Goal: Task Accomplishment & Management: Use online tool/utility

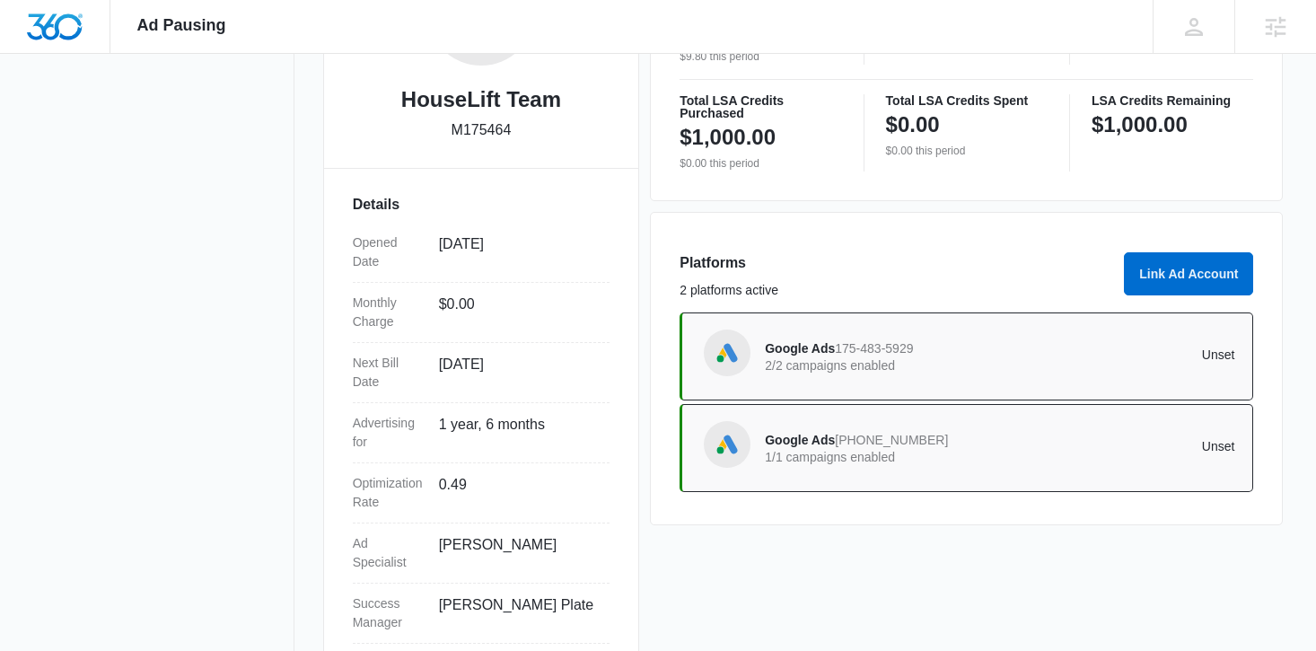
scroll to position [430, 0]
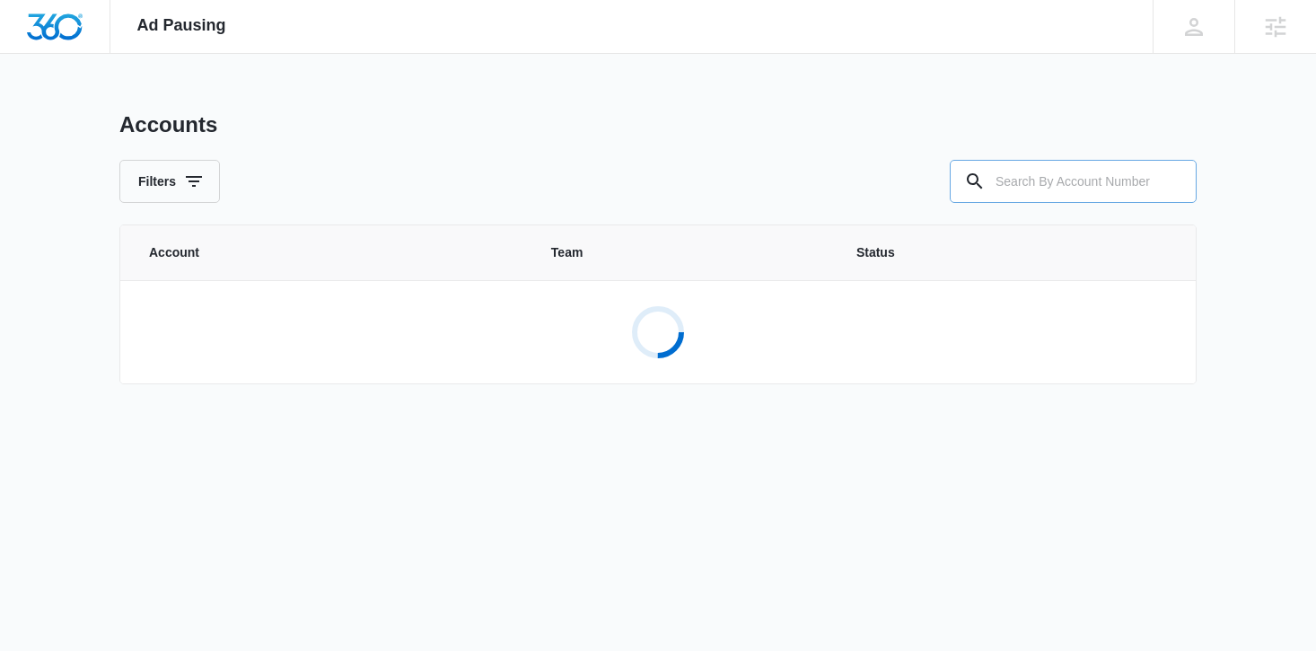
click at [1037, 194] on input "text" at bounding box center [1073, 181] width 247 height 43
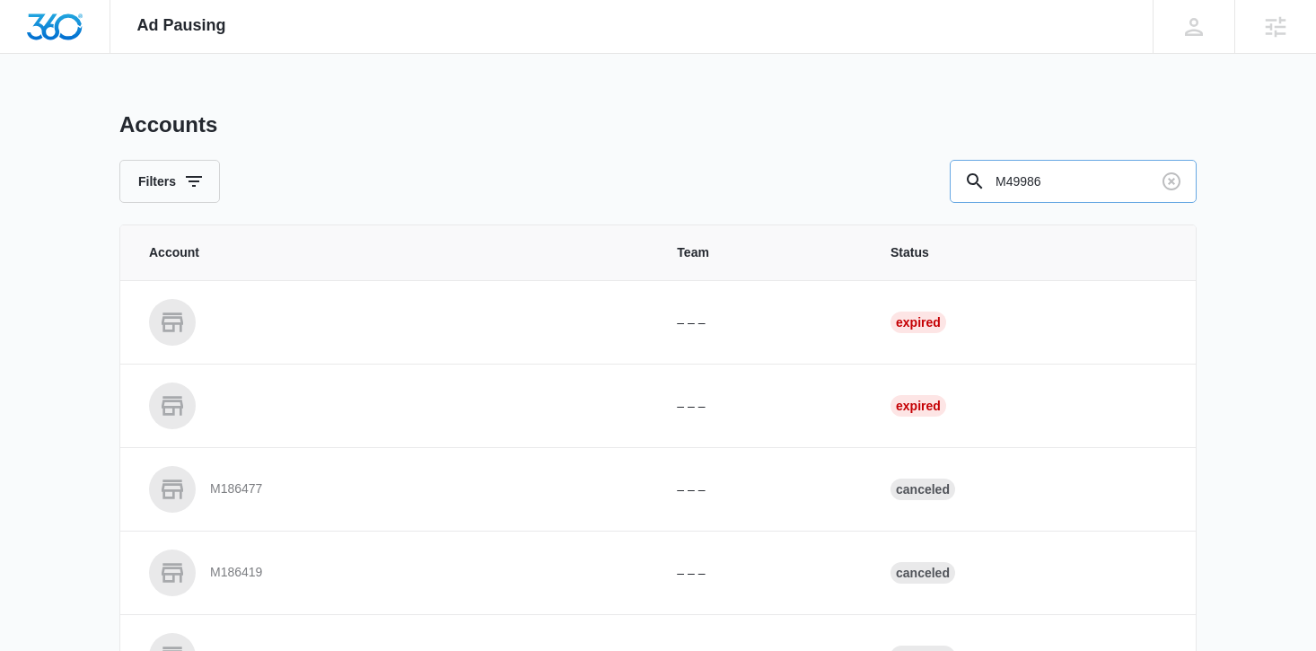
type input "M49986"
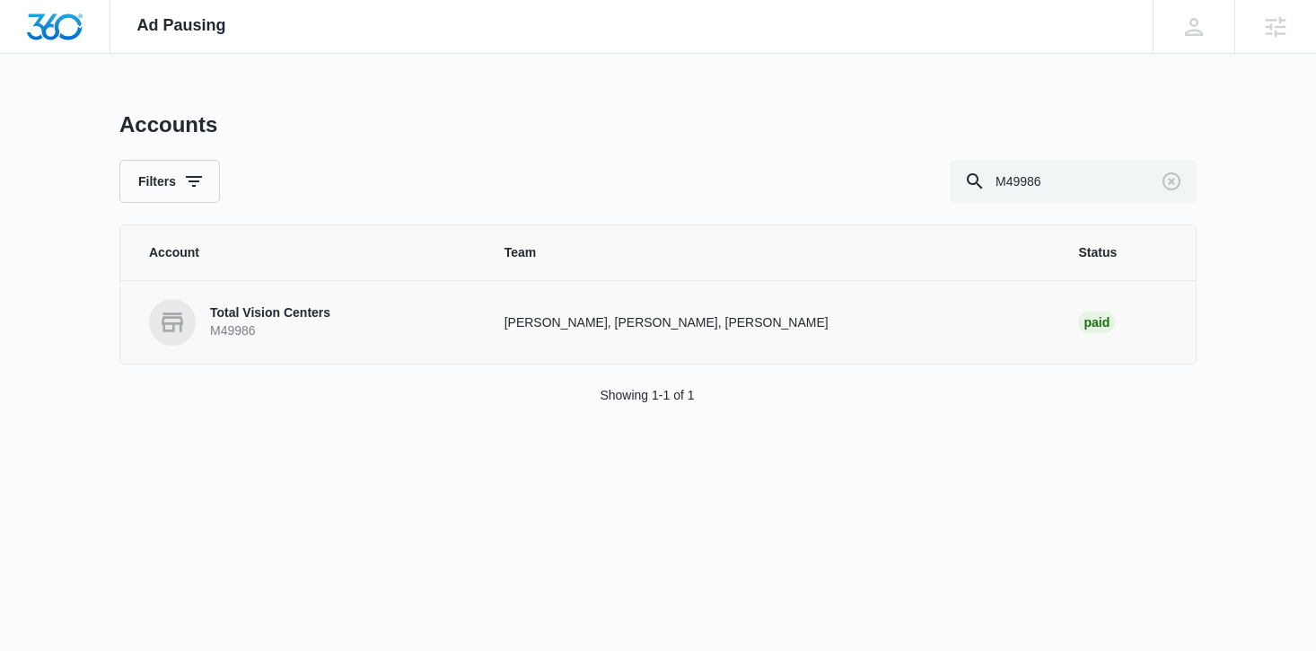
click at [412, 311] on link "Total Vision Centers M49986" at bounding box center [305, 322] width 312 height 47
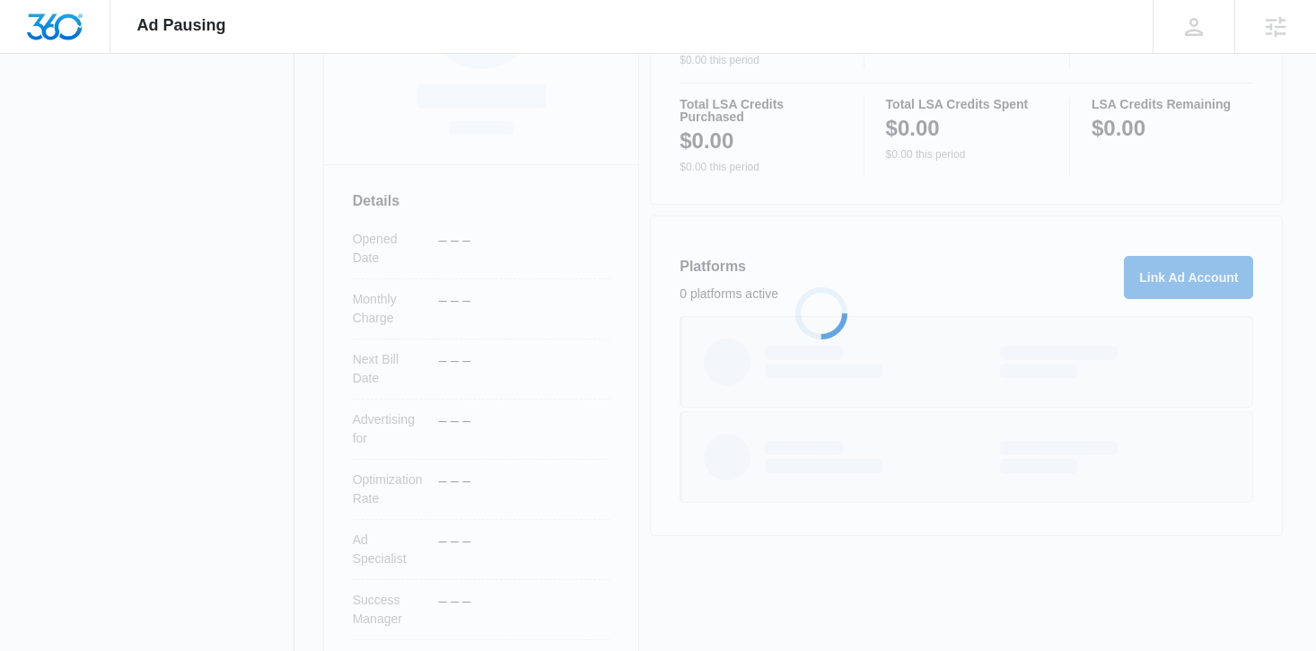
scroll to position [430, 0]
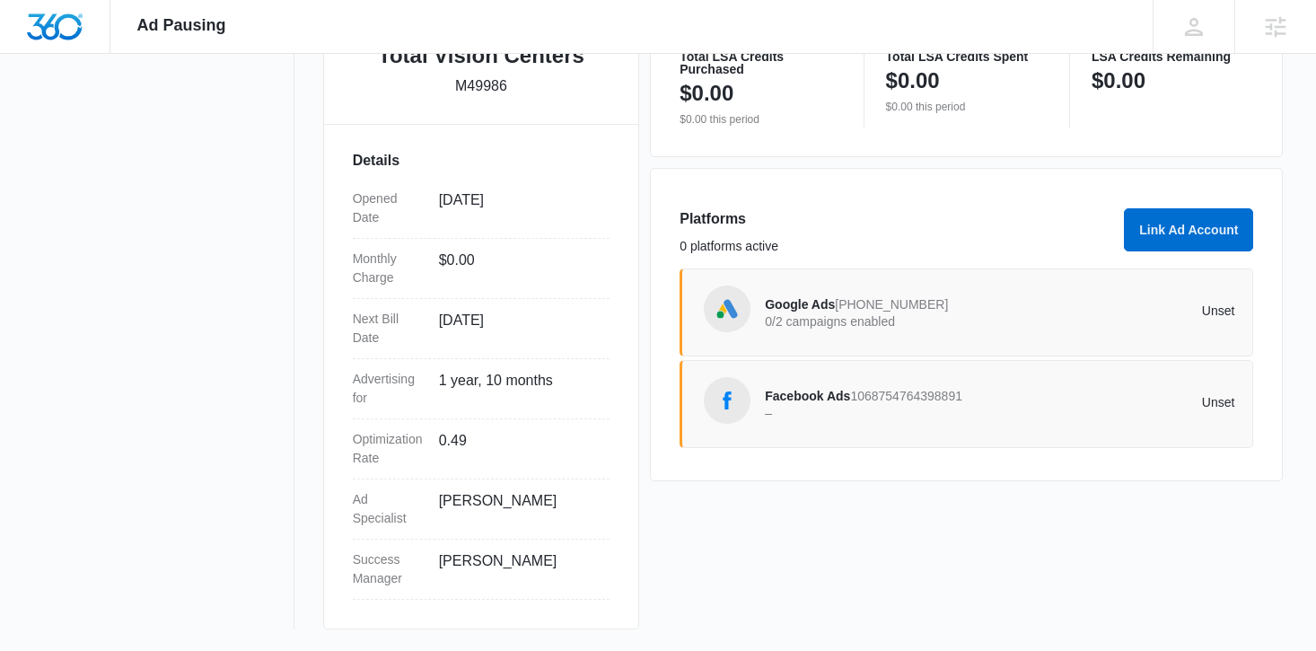
click at [877, 336] on div "Google Ads 516-764-3447 0/2 campaigns enabled Unset" at bounding box center [1000, 312] width 470 height 50
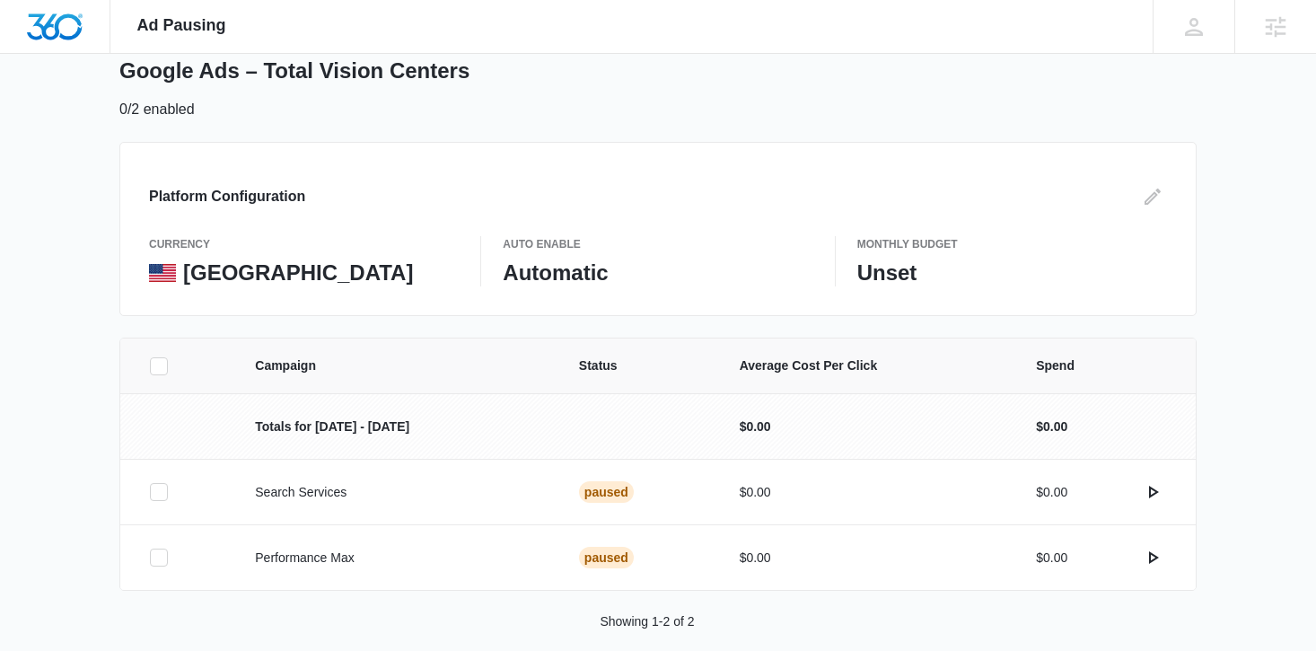
scroll to position [120, 0]
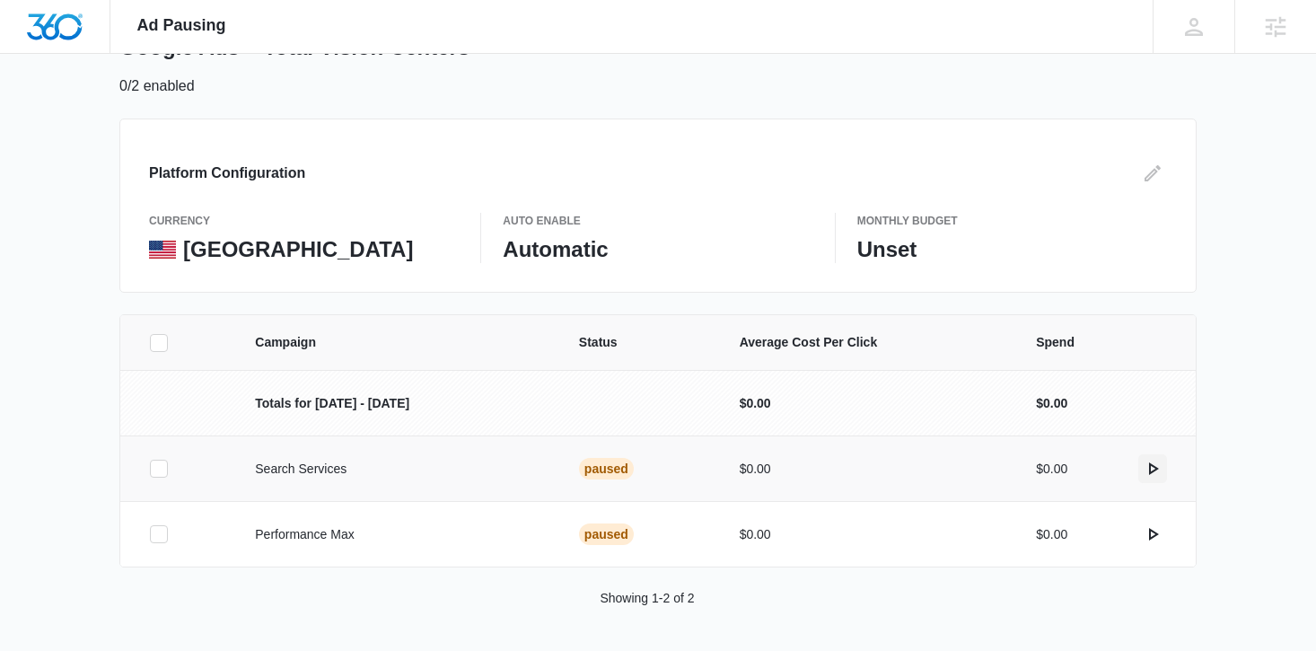
click at [1153, 467] on icon "actions.activate" at bounding box center [1153, 469] width 22 height 22
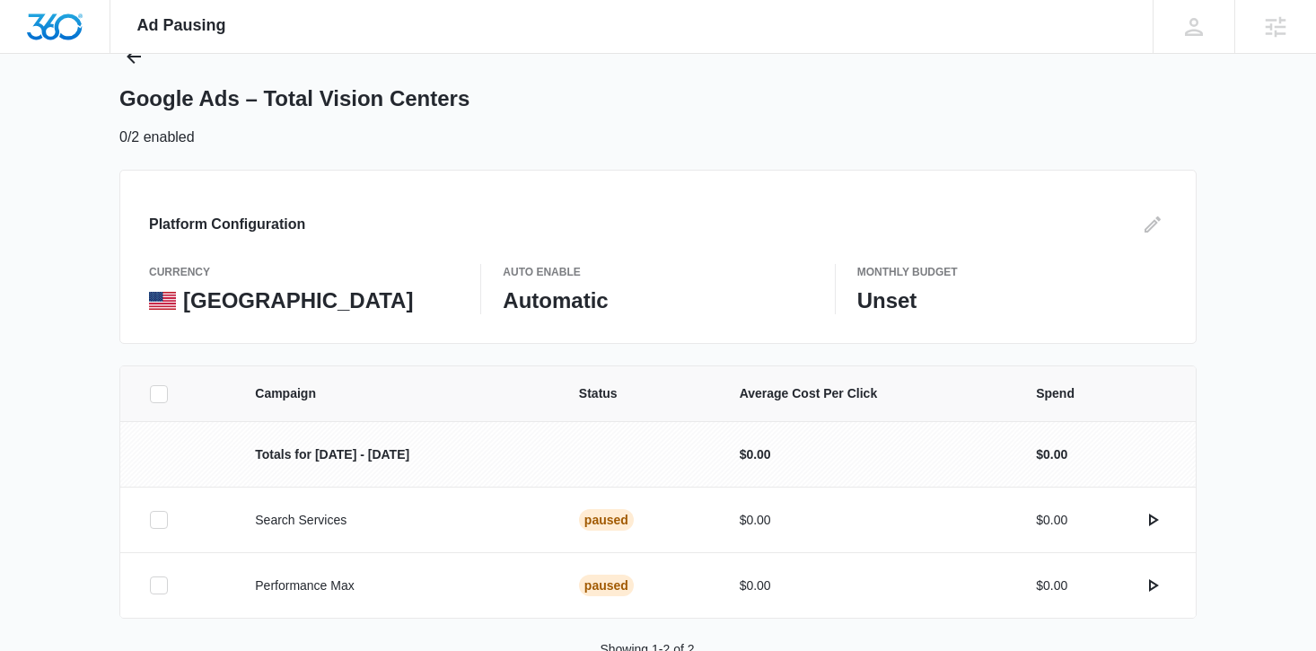
scroll to position [70, 0]
click at [1160, 523] on icon "actions.activate" at bounding box center [1153, 519] width 22 height 22
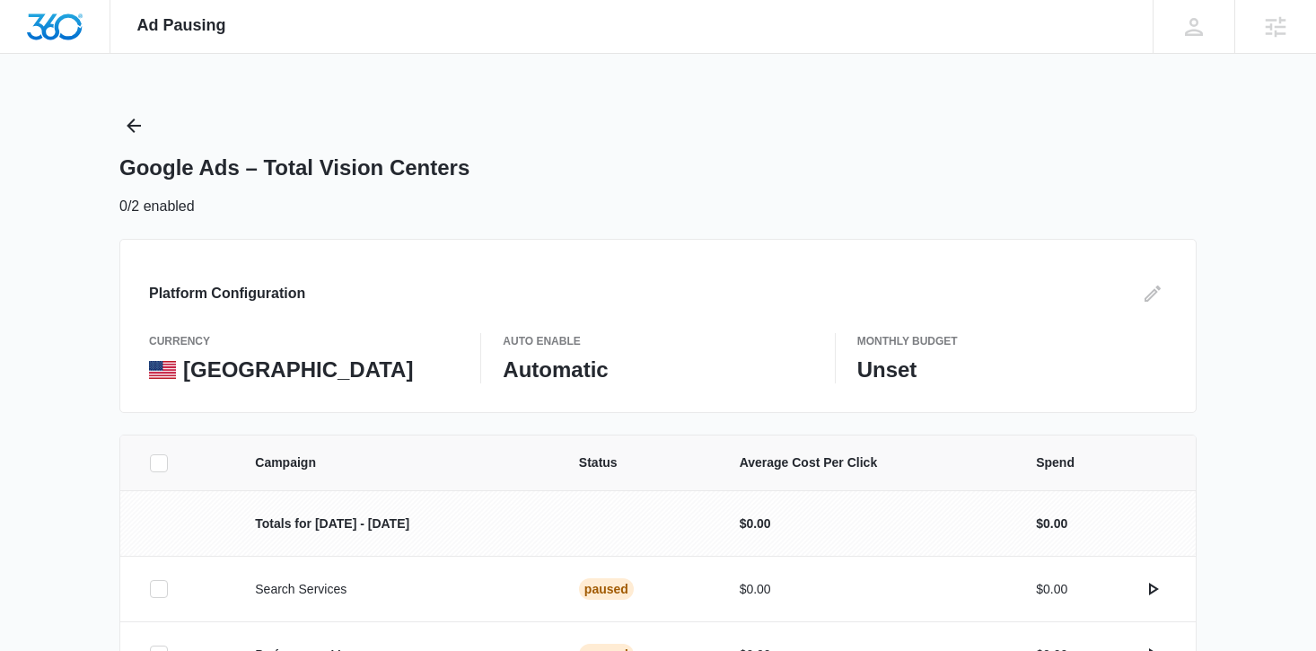
scroll to position [120, 0]
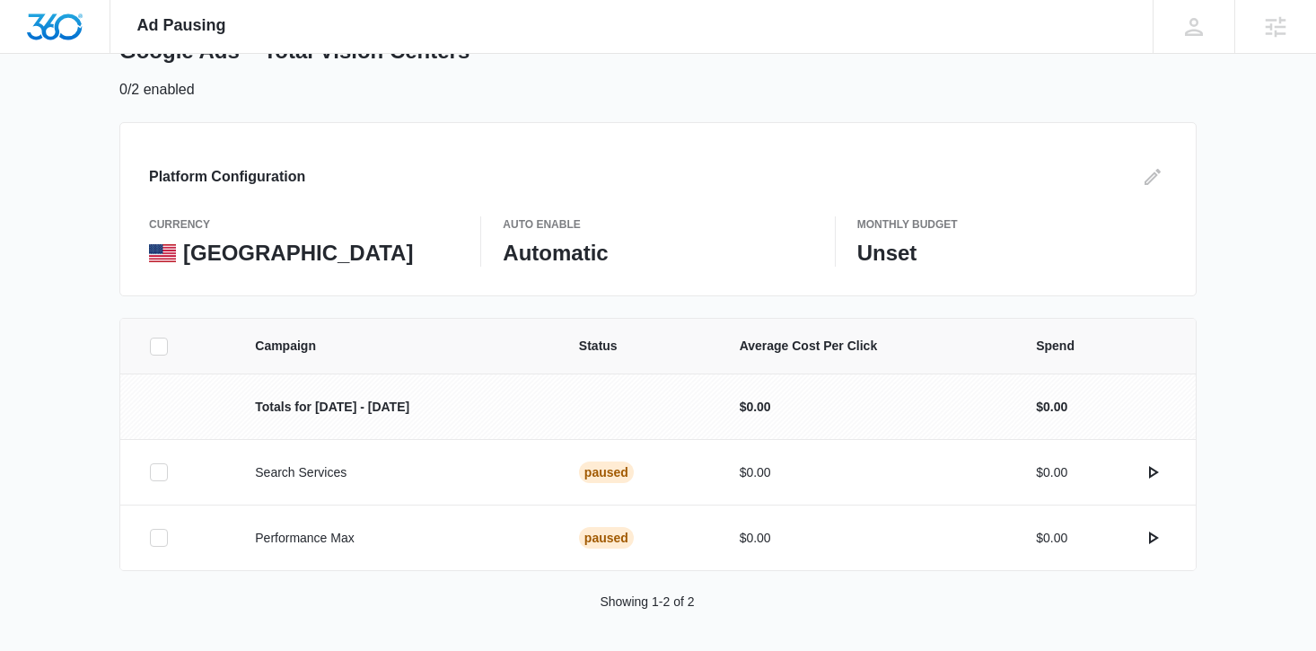
scroll to position [120, 0]
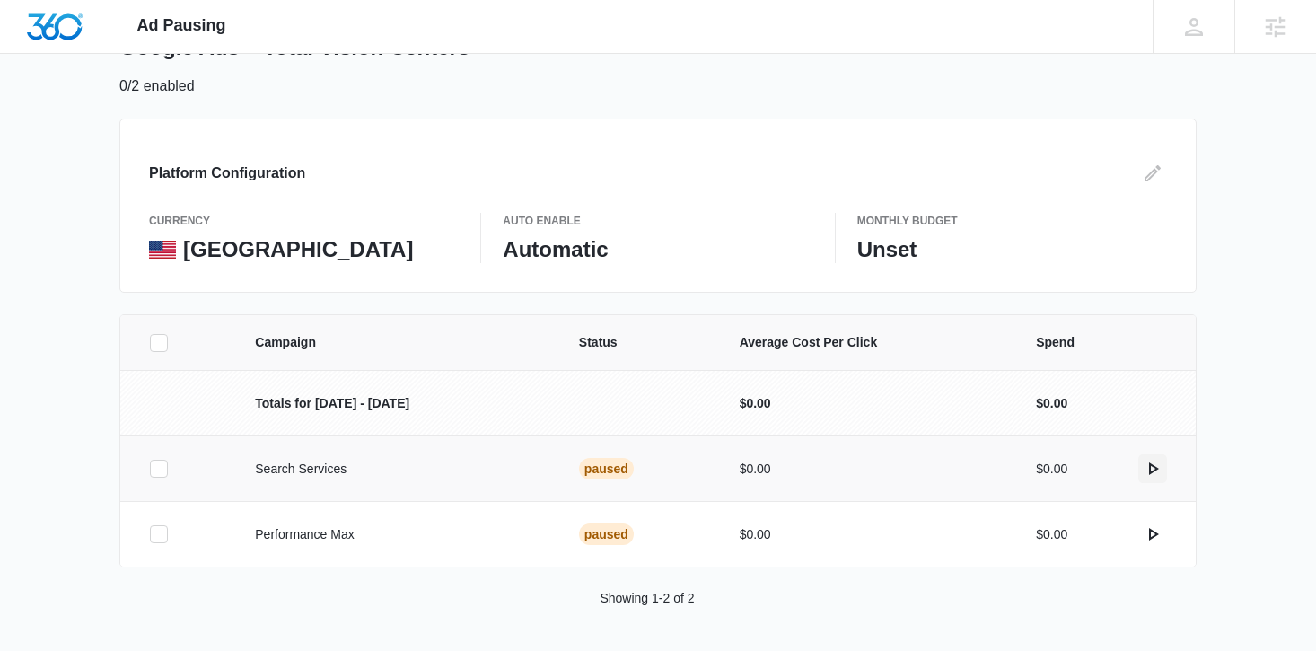
click at [1163, 463] on icon "actions.activate" at bounding box center [1153, 469] width 22 height 22
